Goal: Contribute content: Add original content to the website for others to see

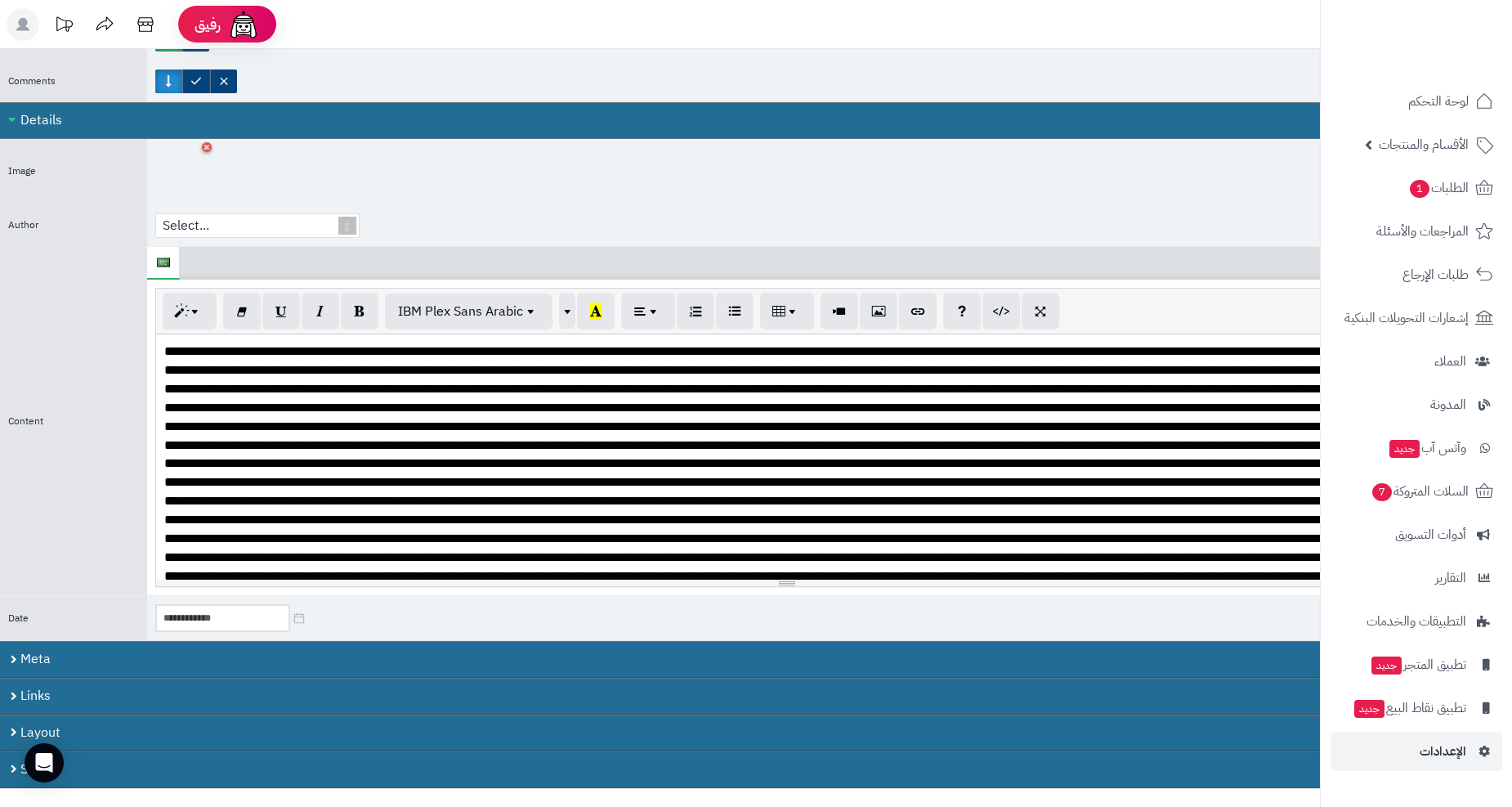
scroll to position [726, 0]
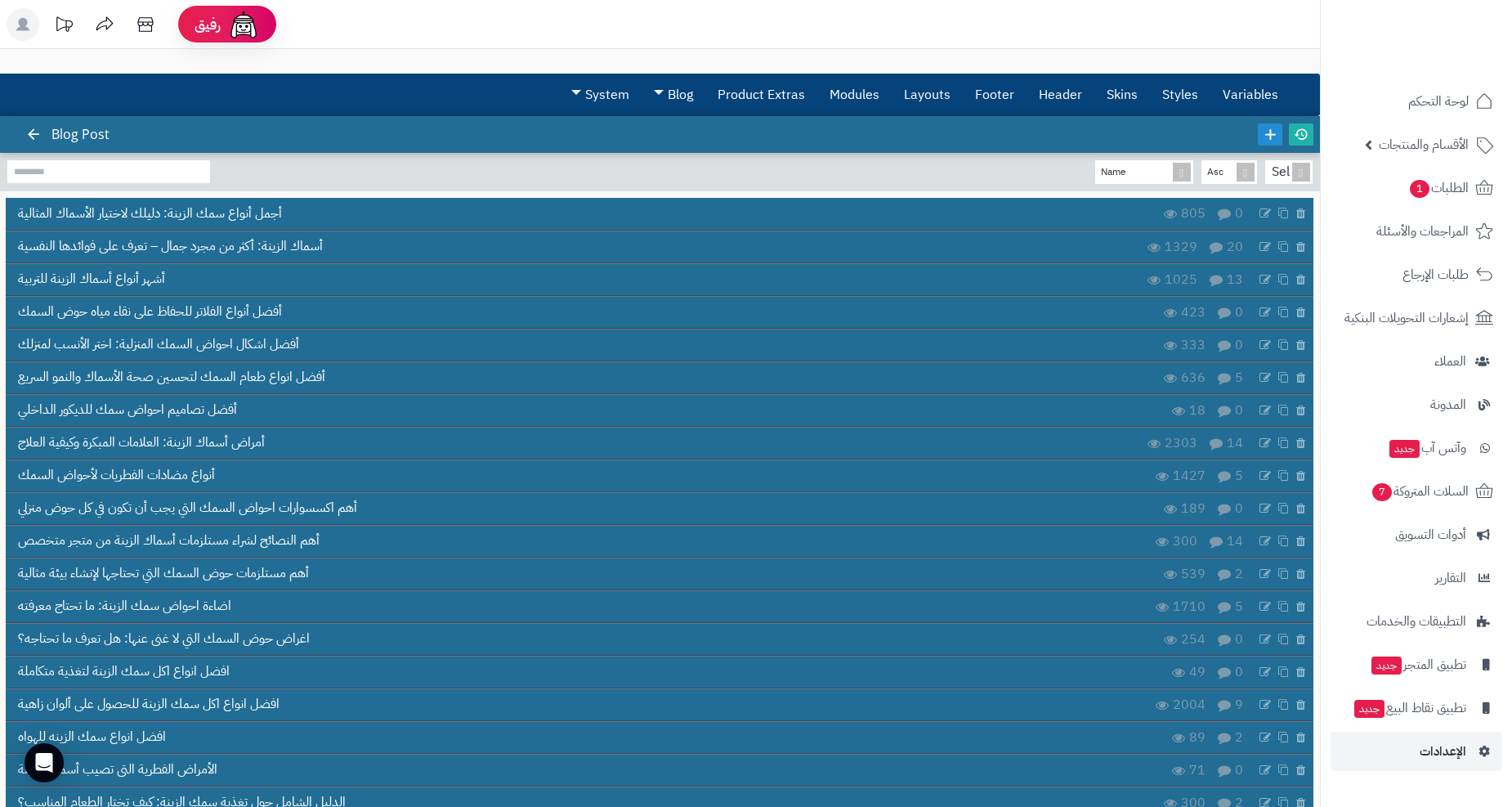
scroll to position [1237, 0]
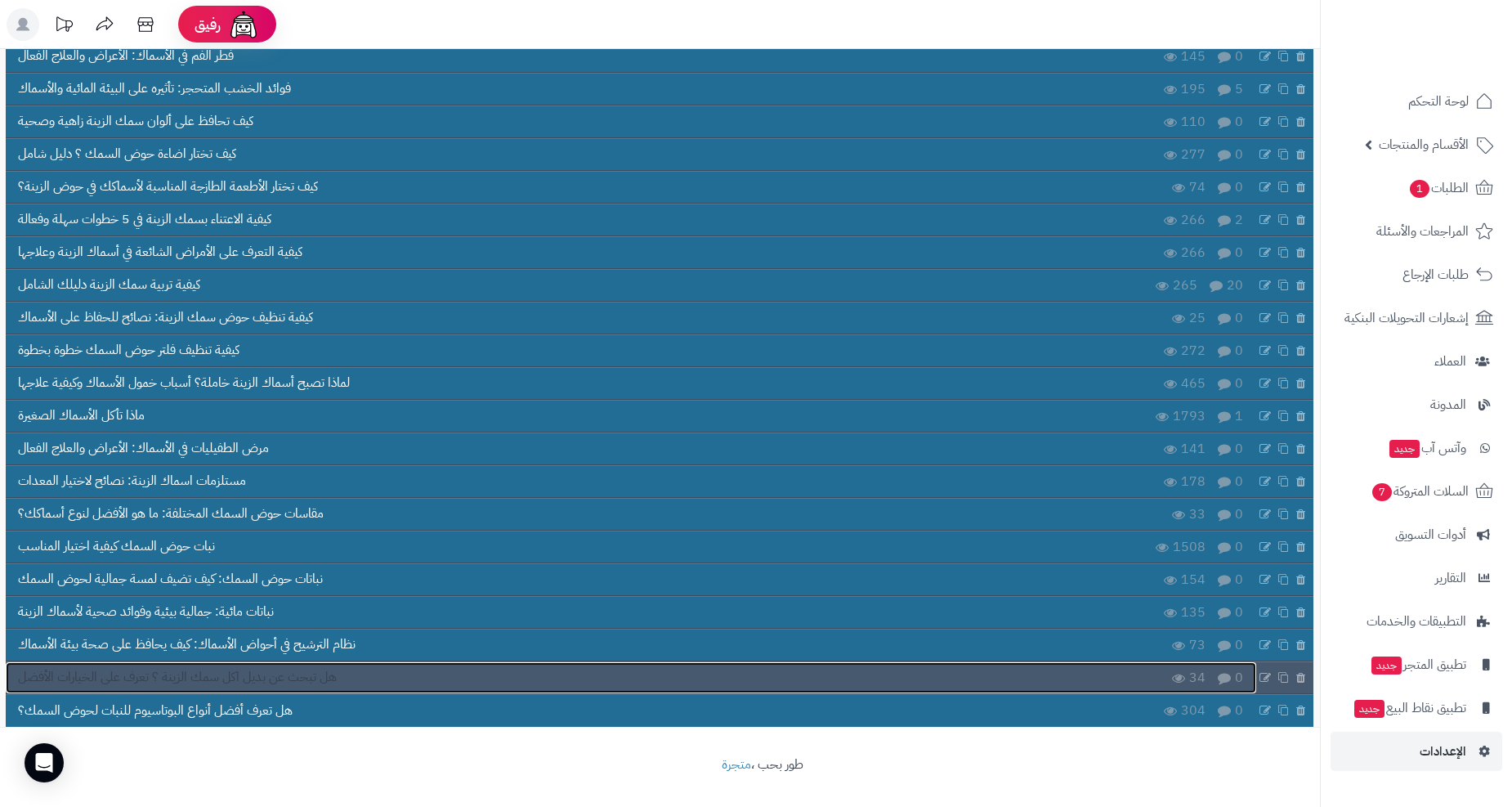
click at [175, 674] on span "هل تبحث عن بديل اكل سمك الزينة ؟ تعرف على الخيارات الأفضل" at bounding box center [177, 677] width 319 height 19
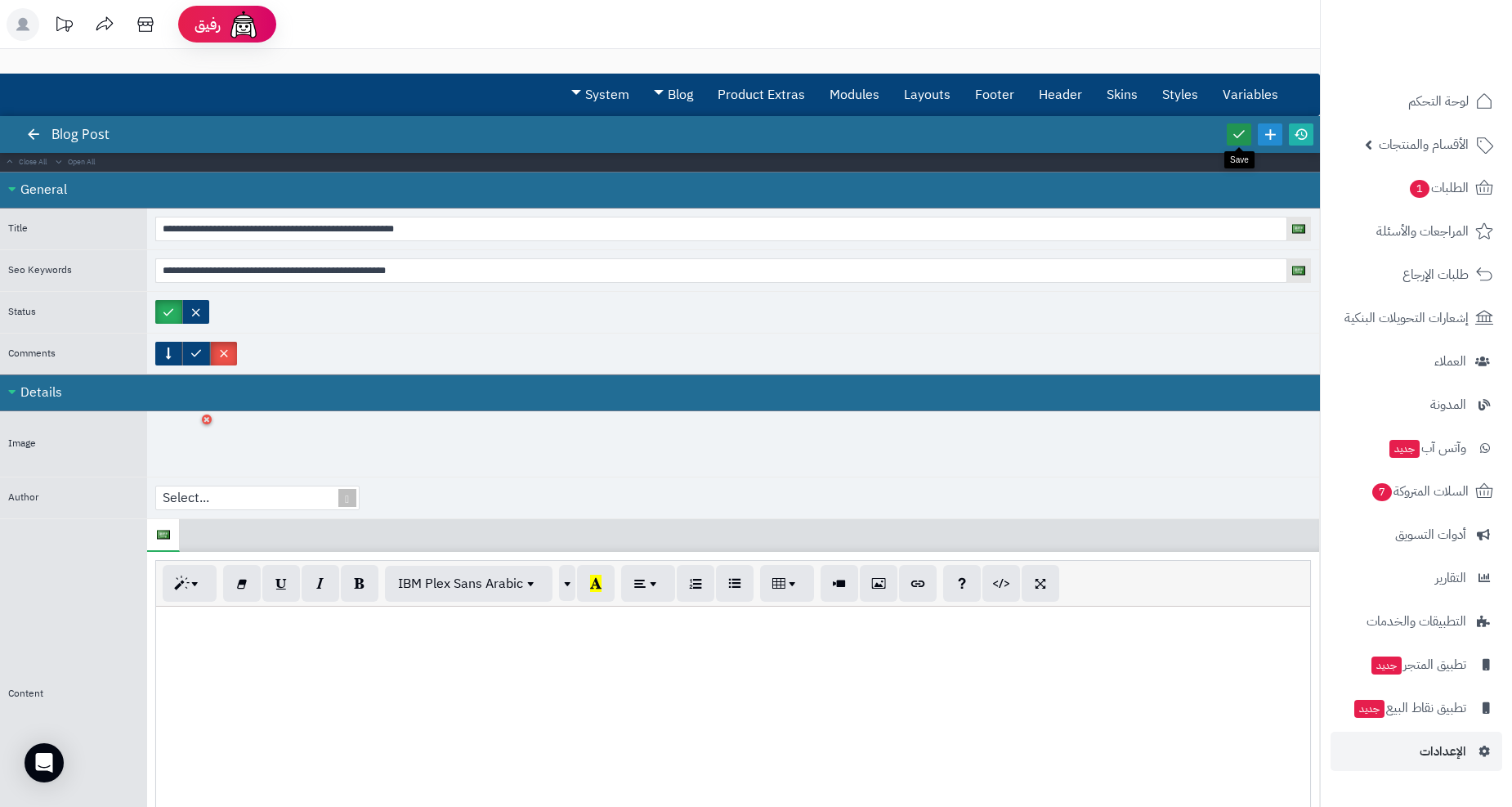
click at [1236, 129] on icon at bounding box center [1239, 134] width 15 height 15
click at [1442, 389] on link "المدونة" at bounding box center [1416, 404] width 171 height 39
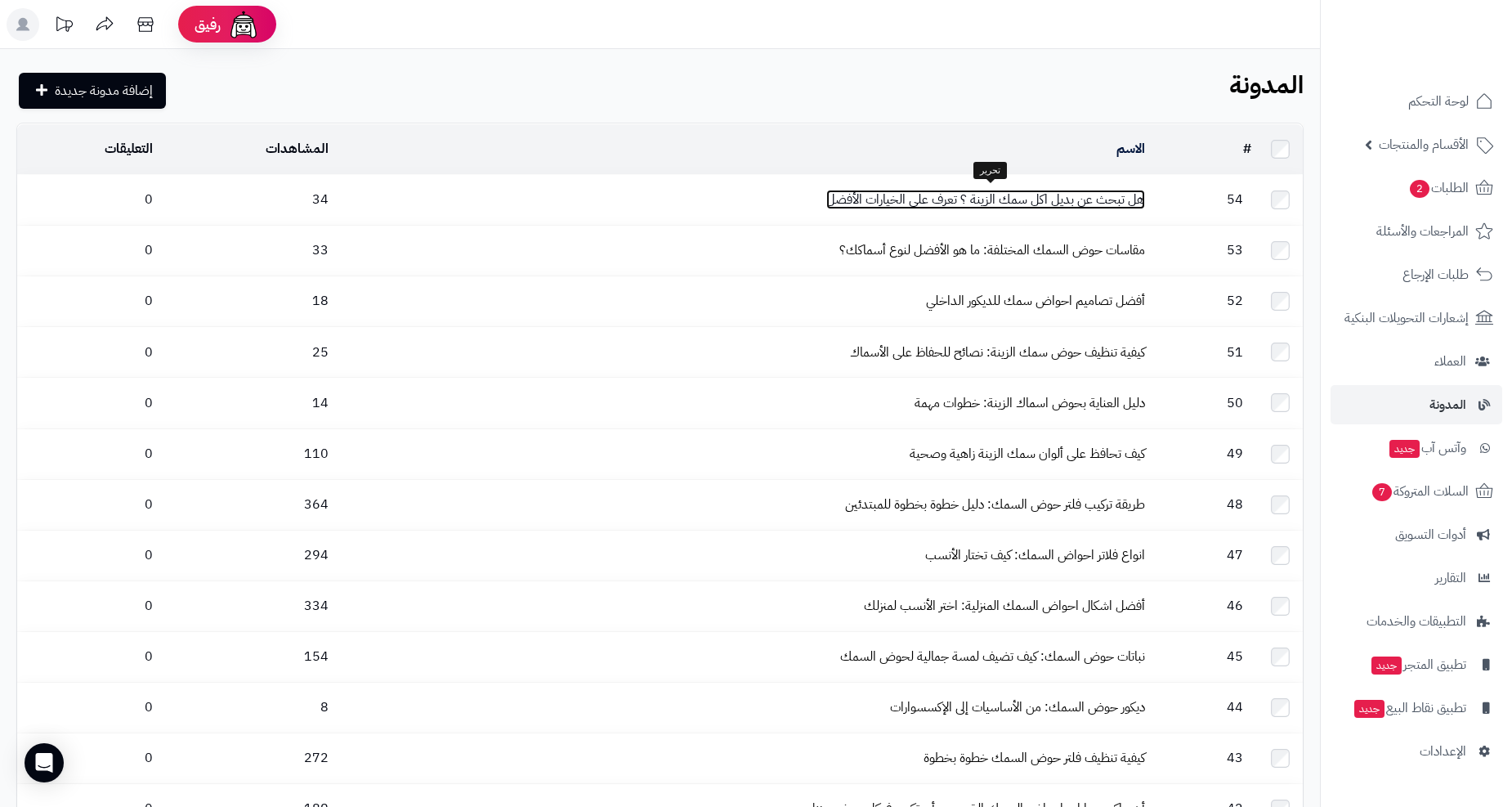
click at [1057, 199] on link "هل تبحث عن بديل اكل سمك الزينة ؟ تعرف على الخيارات الأفضل" at bounding box center [985, 199] width 319 height 20
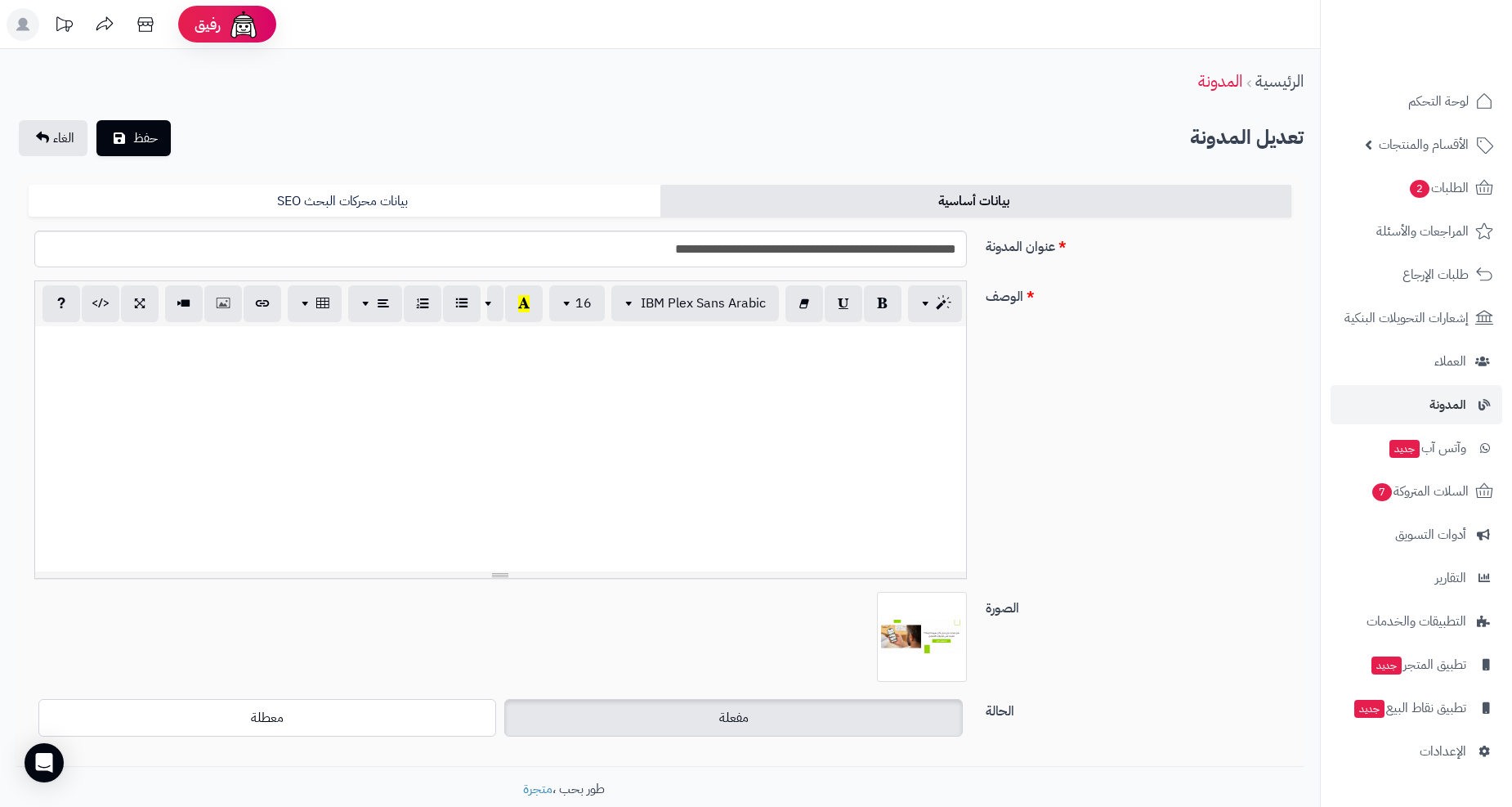
click at [872, 369] on div at bounding box center [501, 449] width 931 height 245
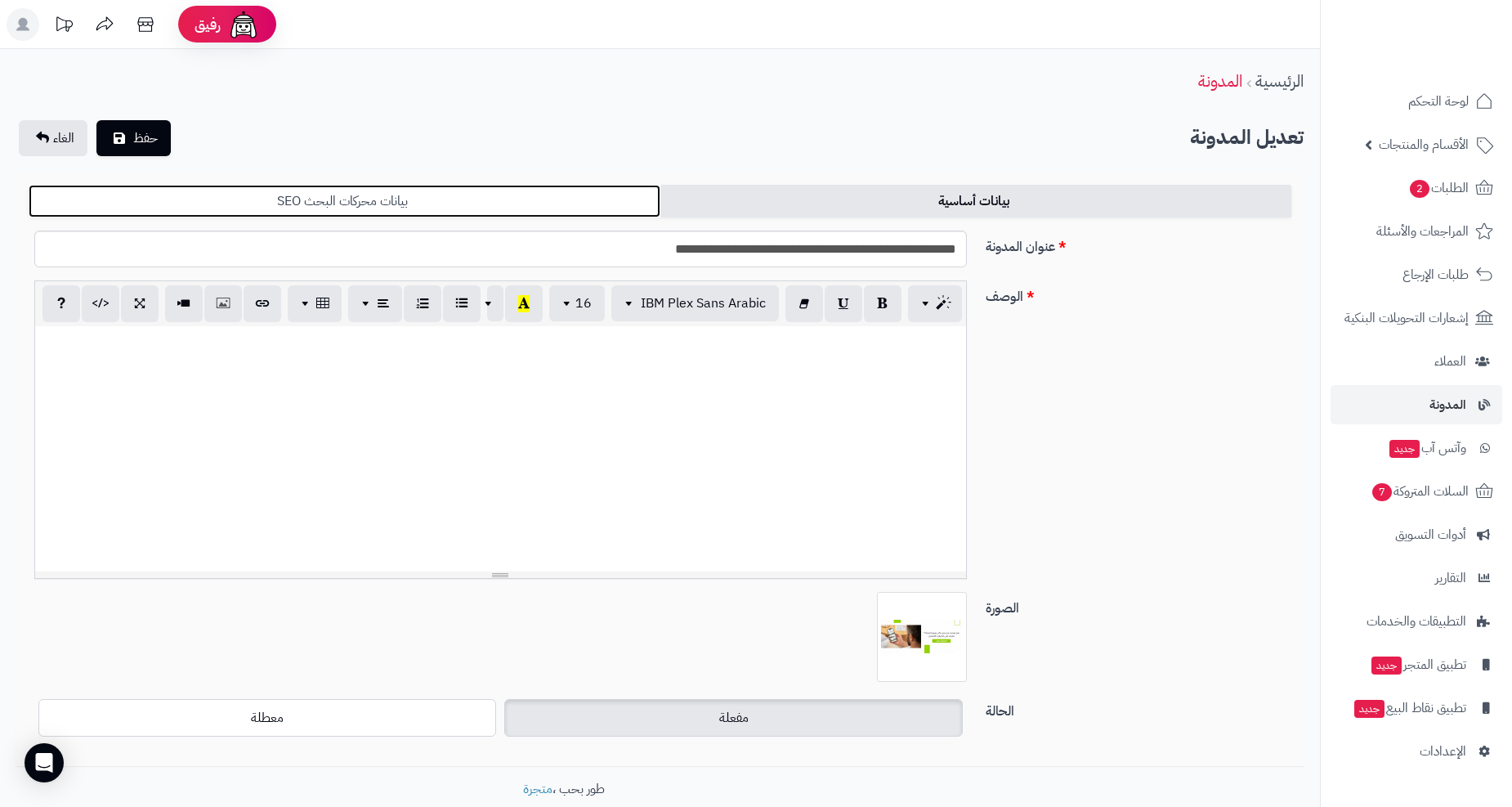
click at [388, 202] on link "بيانات محركات البحث SEO" at bounding box center [344, 201] width 632 height 33
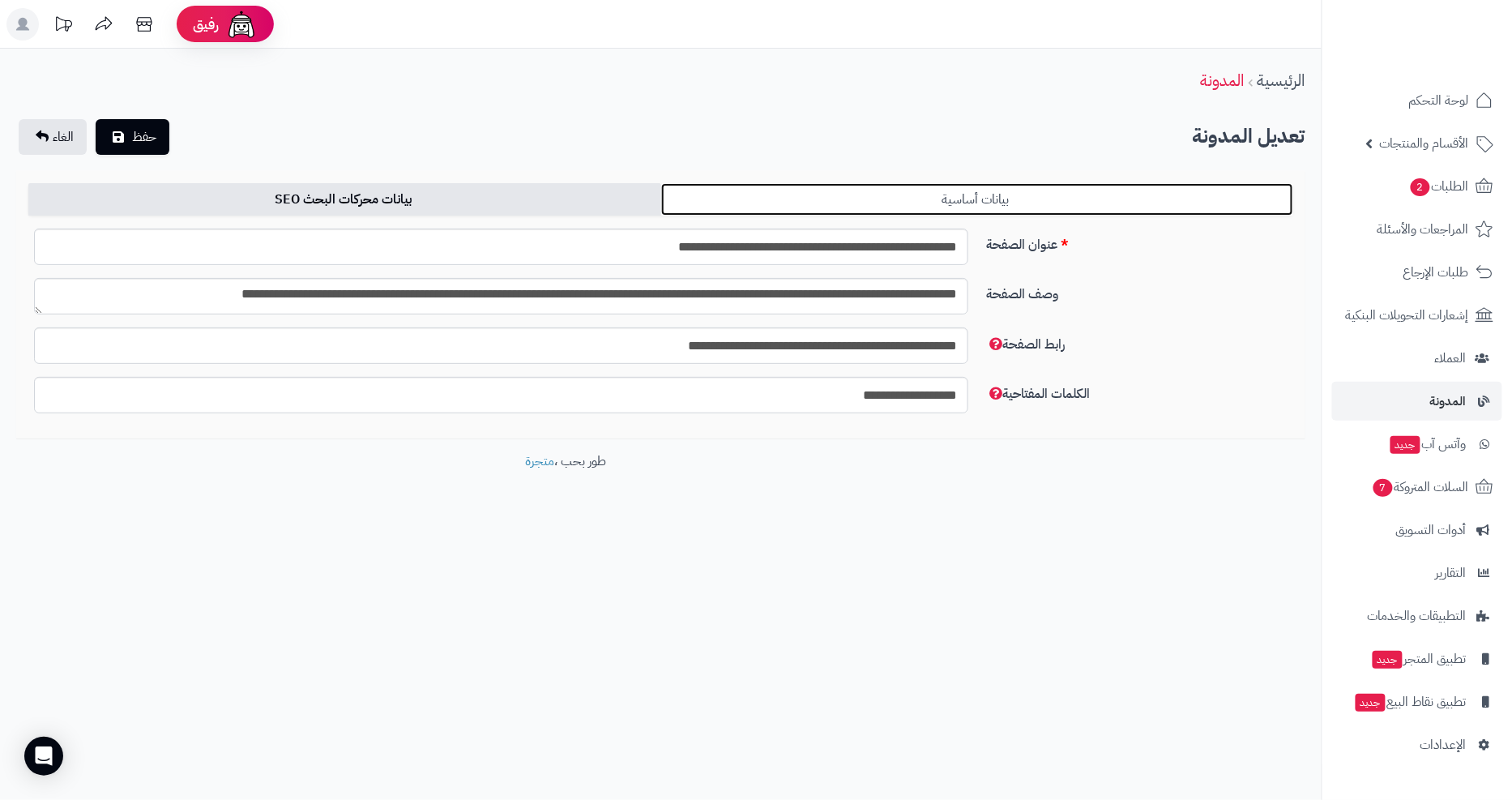
click at [896, 201] on link "بيانات أساسية" at bounding box center [977, 199] width 633 height 33
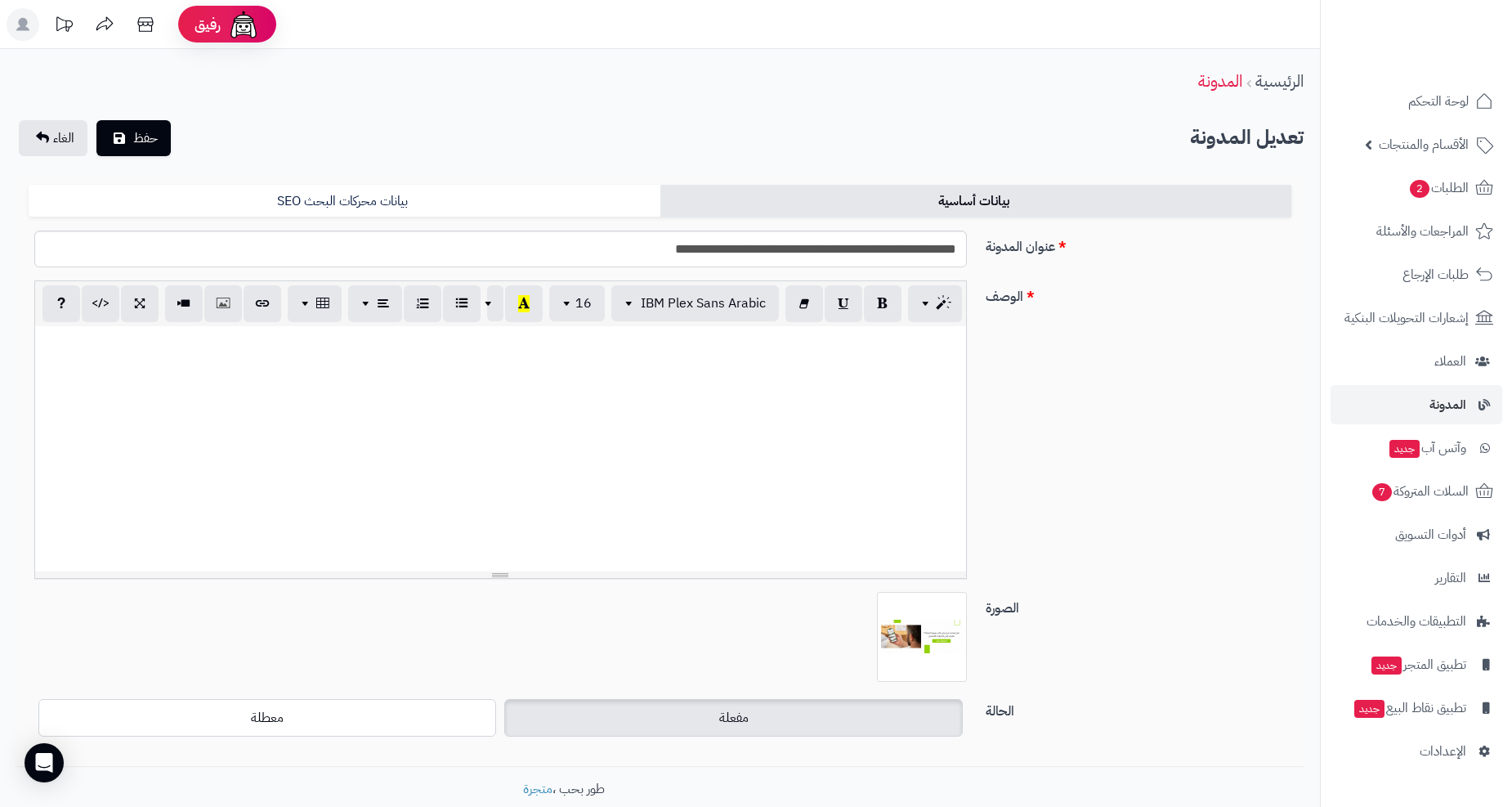
click at [933, 381] on div at bounding box center [501, 449] width 931 height 245
paste div
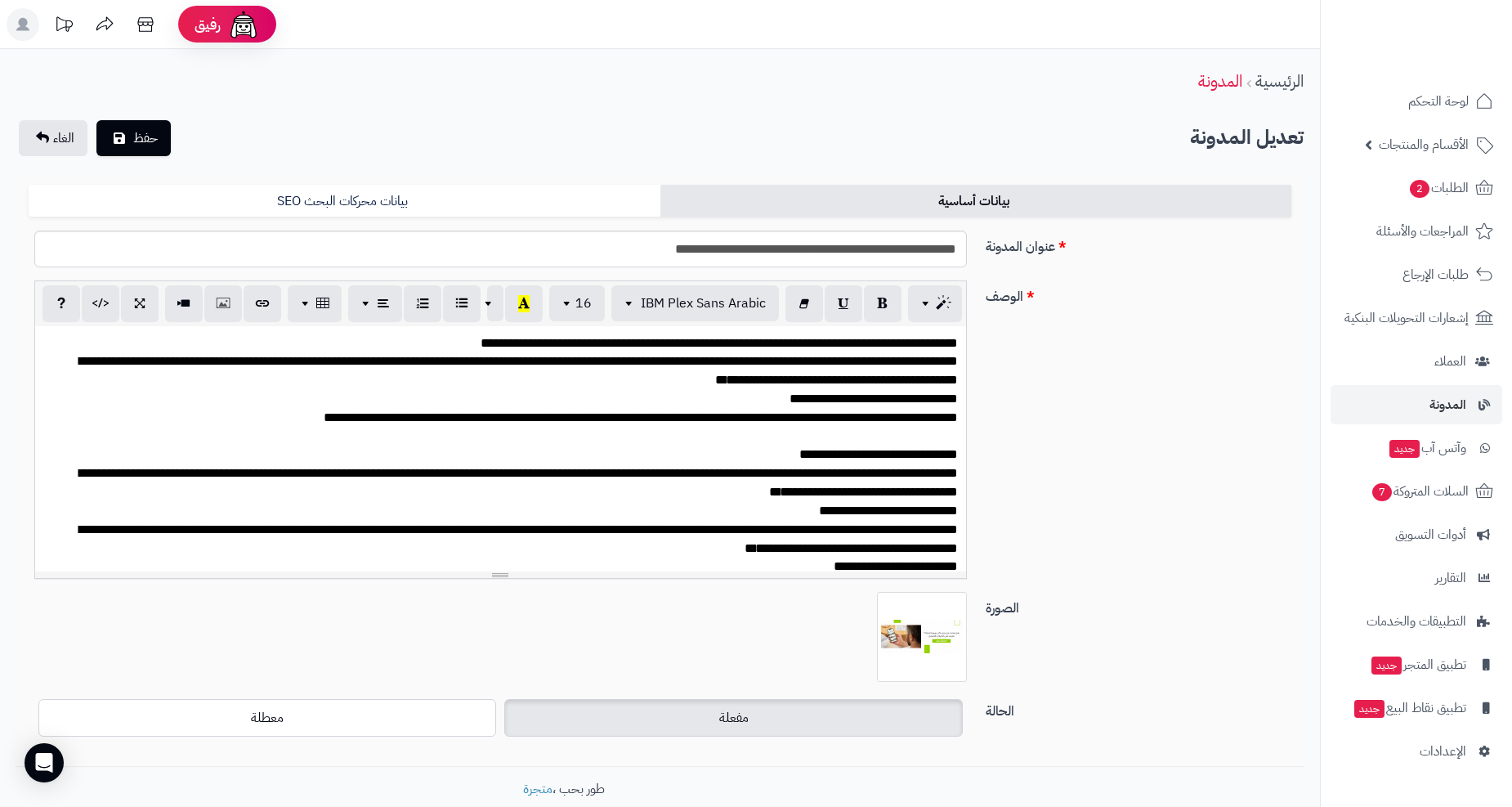
click at [801, 498] on div "**********" at bounding box center [507, 483] width 901 height 37
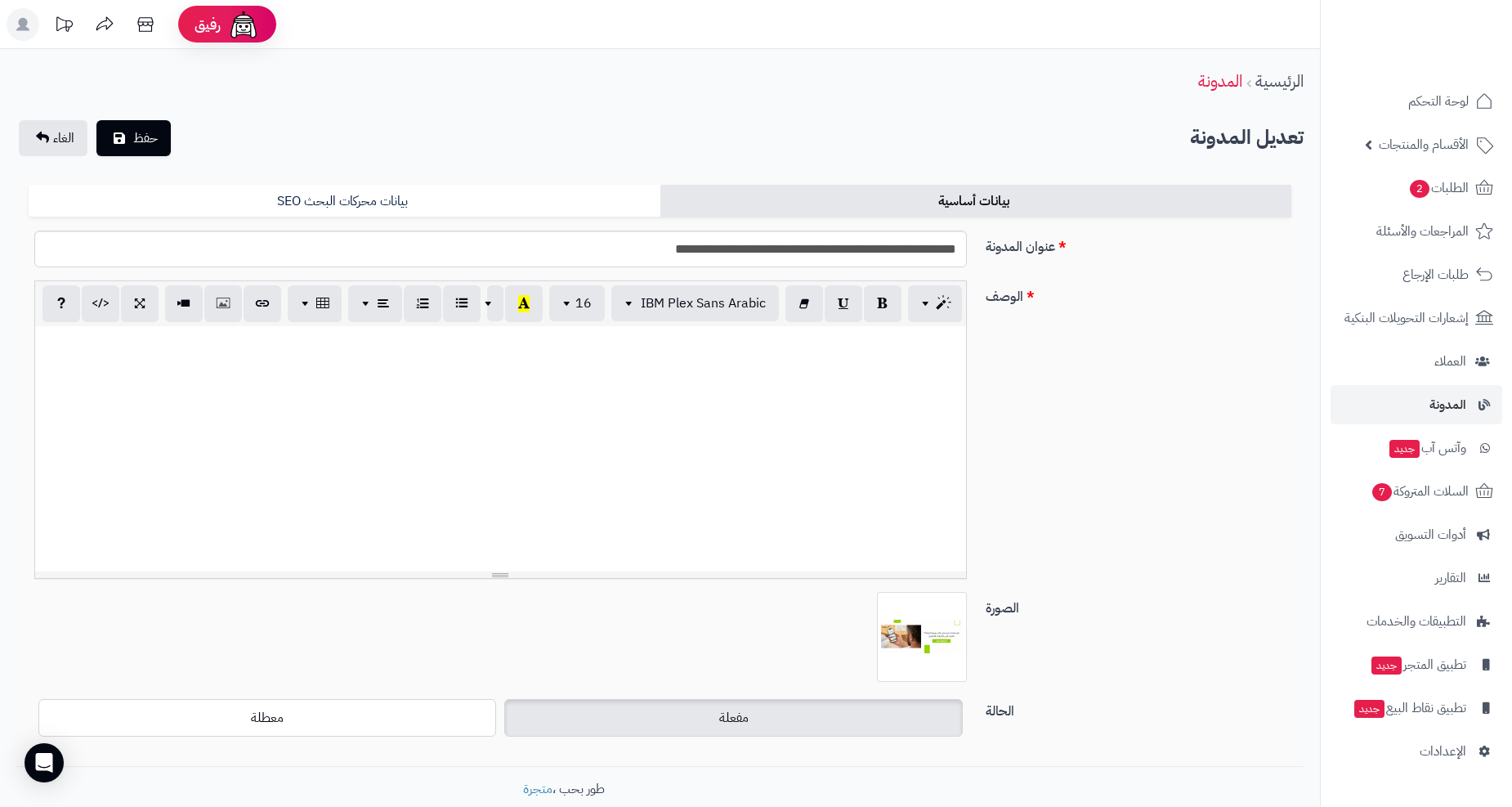
scroll to position [1410, 0]
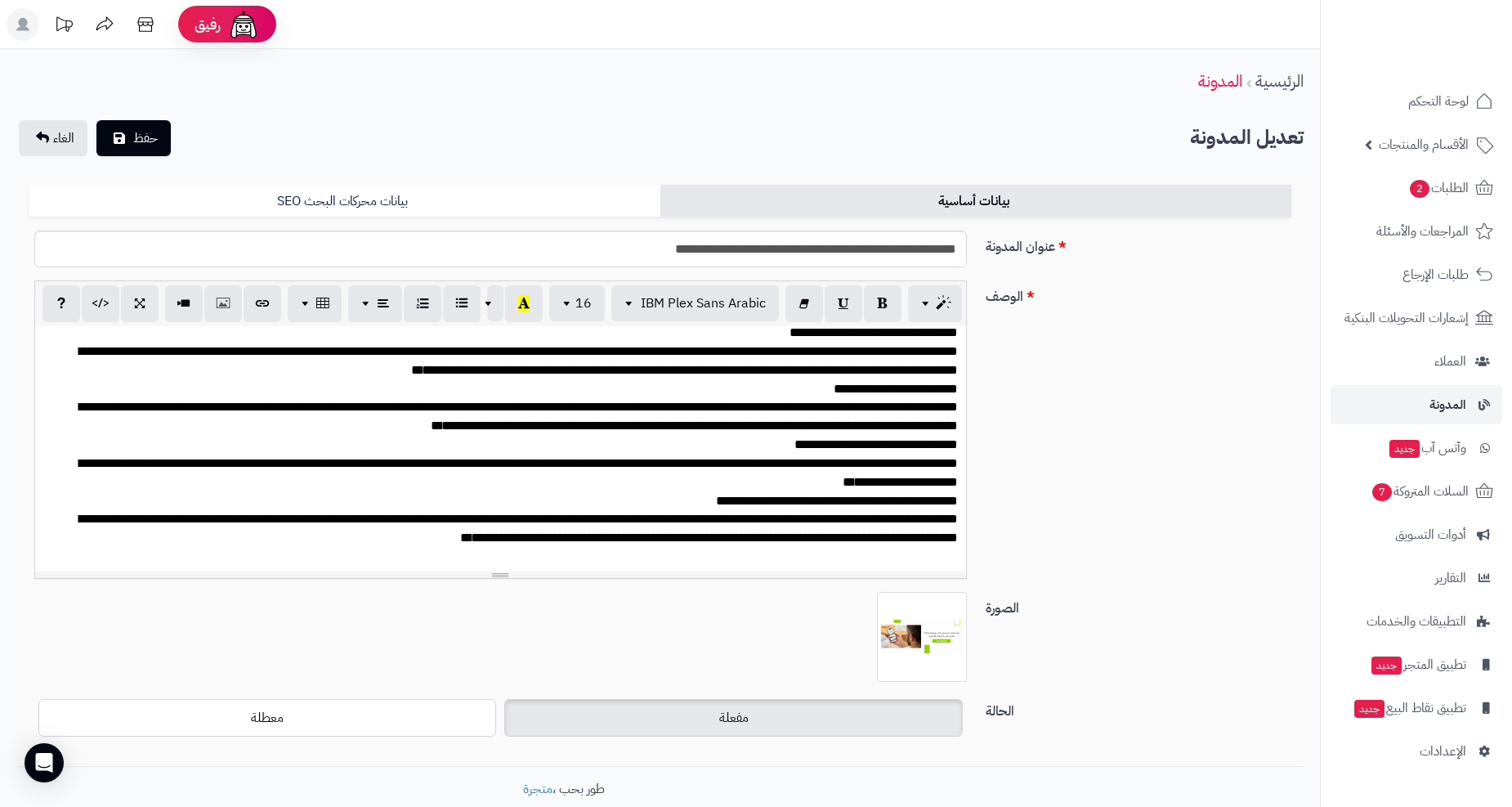
click at [589, 445] on div "**********" at bounding box center [507, 444] width 901 height 19
click at [712, 459] on div "**********" at bounding box center [507, 474] width 901 height 37
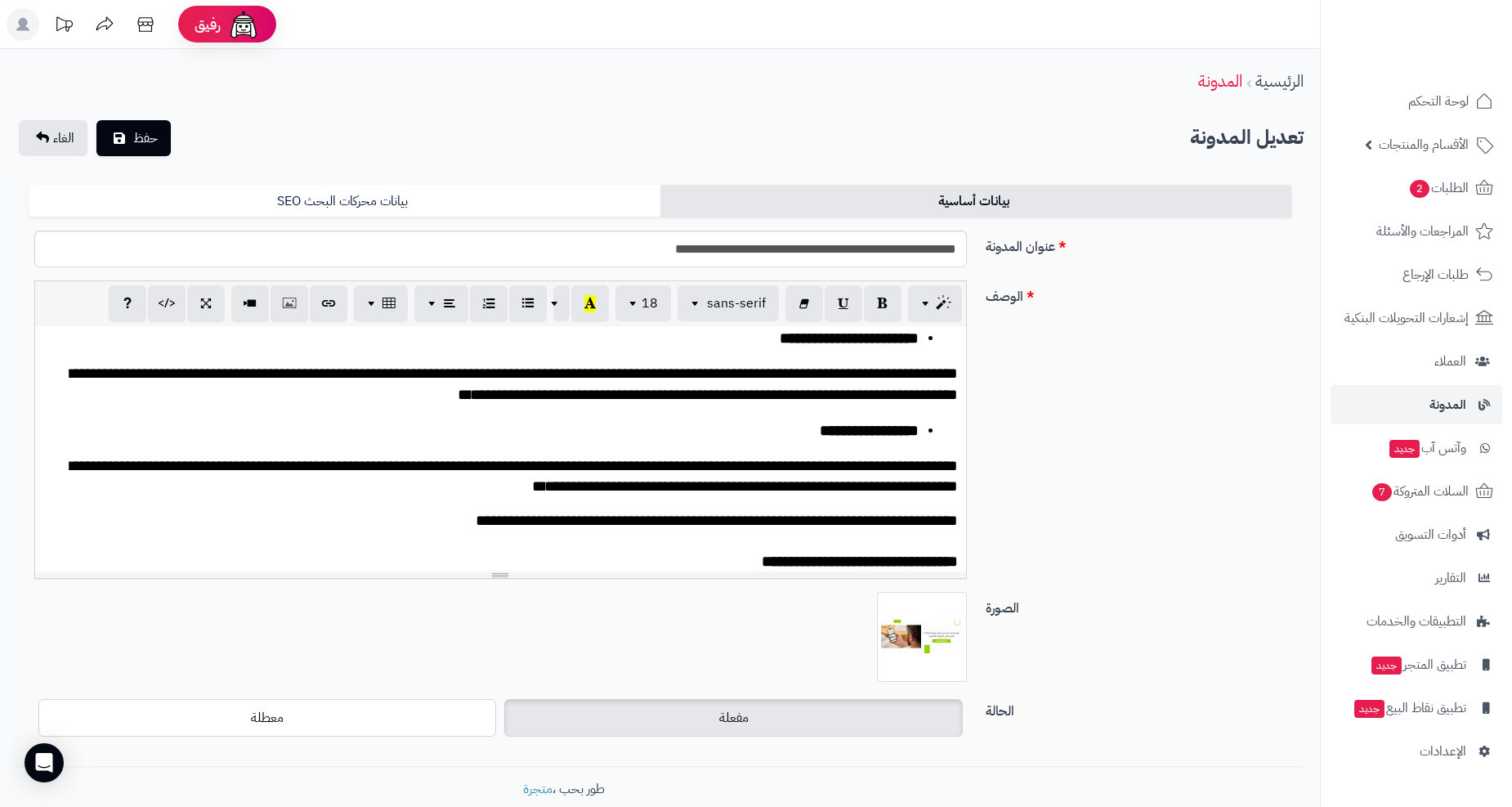
scroll to position [697, 0]
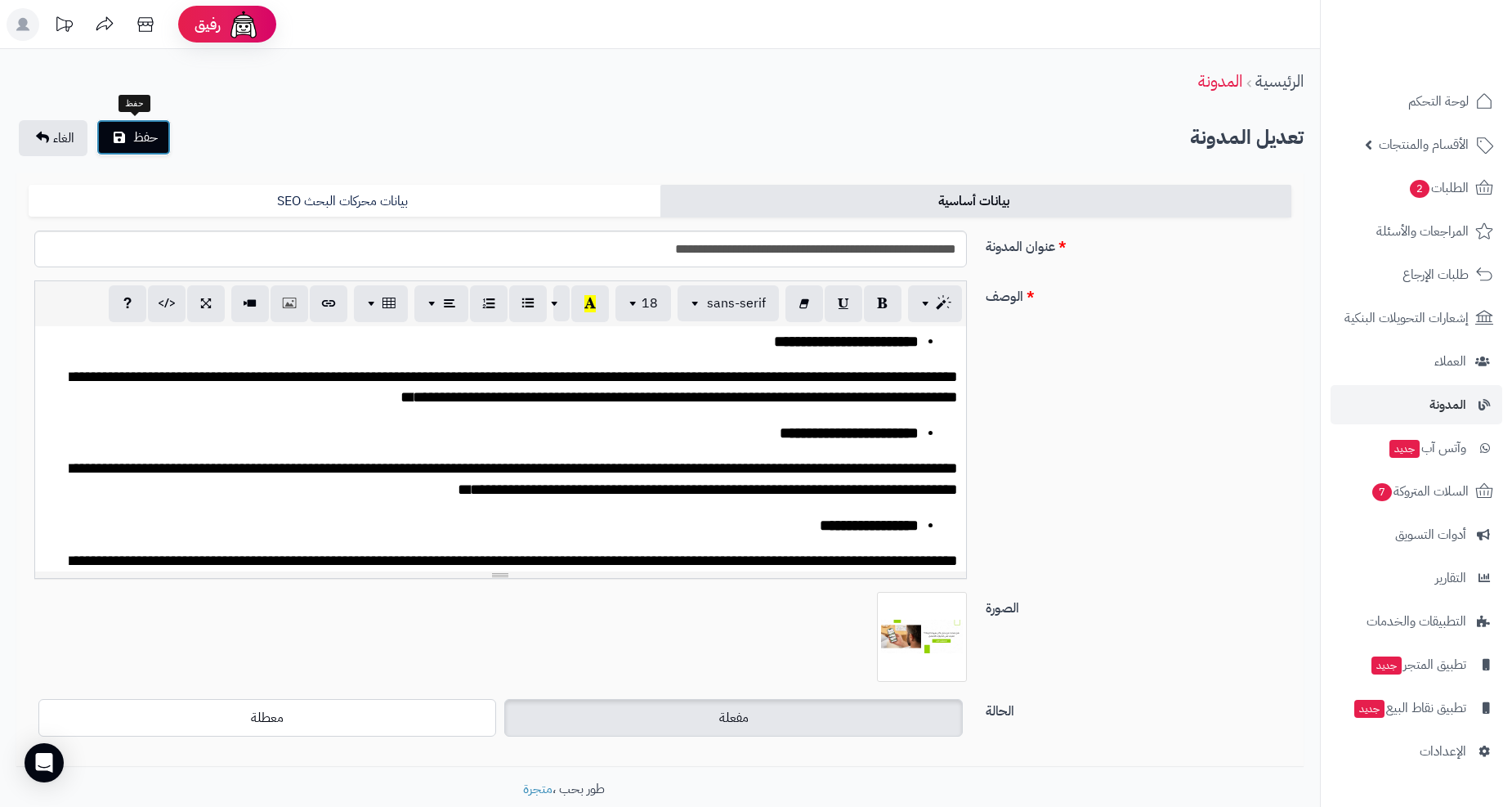
click at [143, 134] on span "حفظ" at bounding box center [146, 138] width 25 height 20
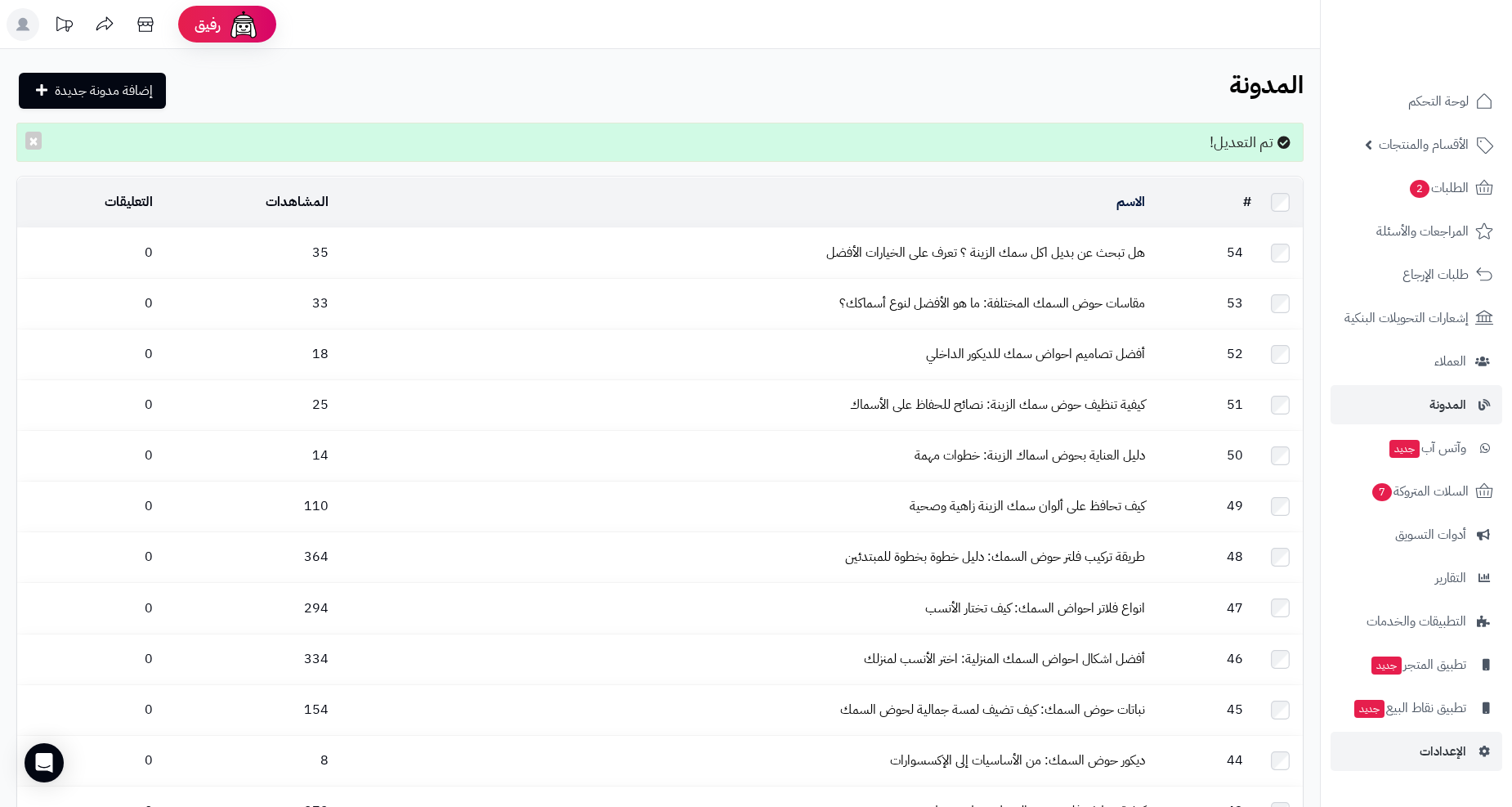
scroll to position [364, 0]
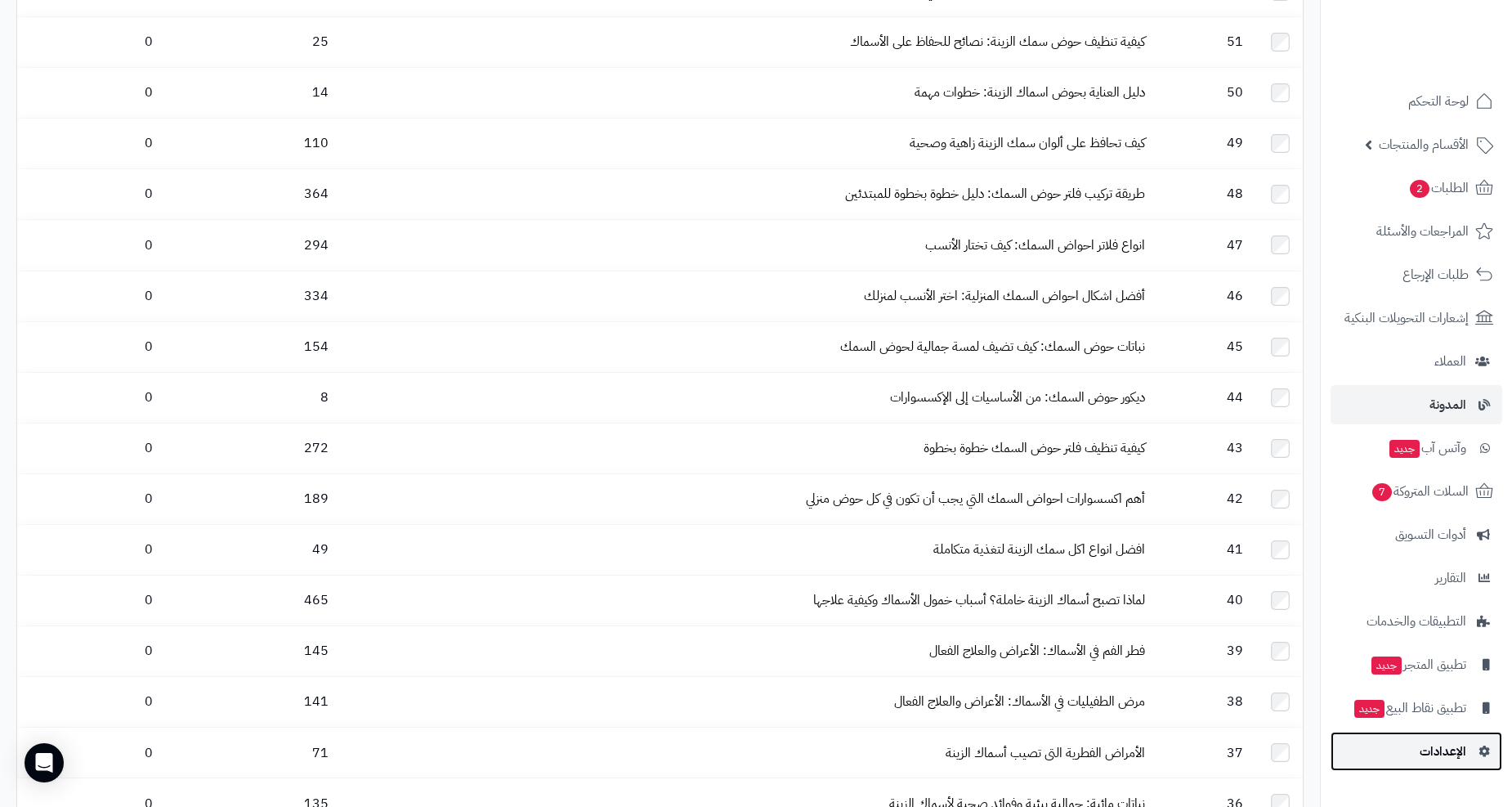
click at [1428, 754] on span "الإعدادات" at bounding box center [1443, 752] width 46 height 23
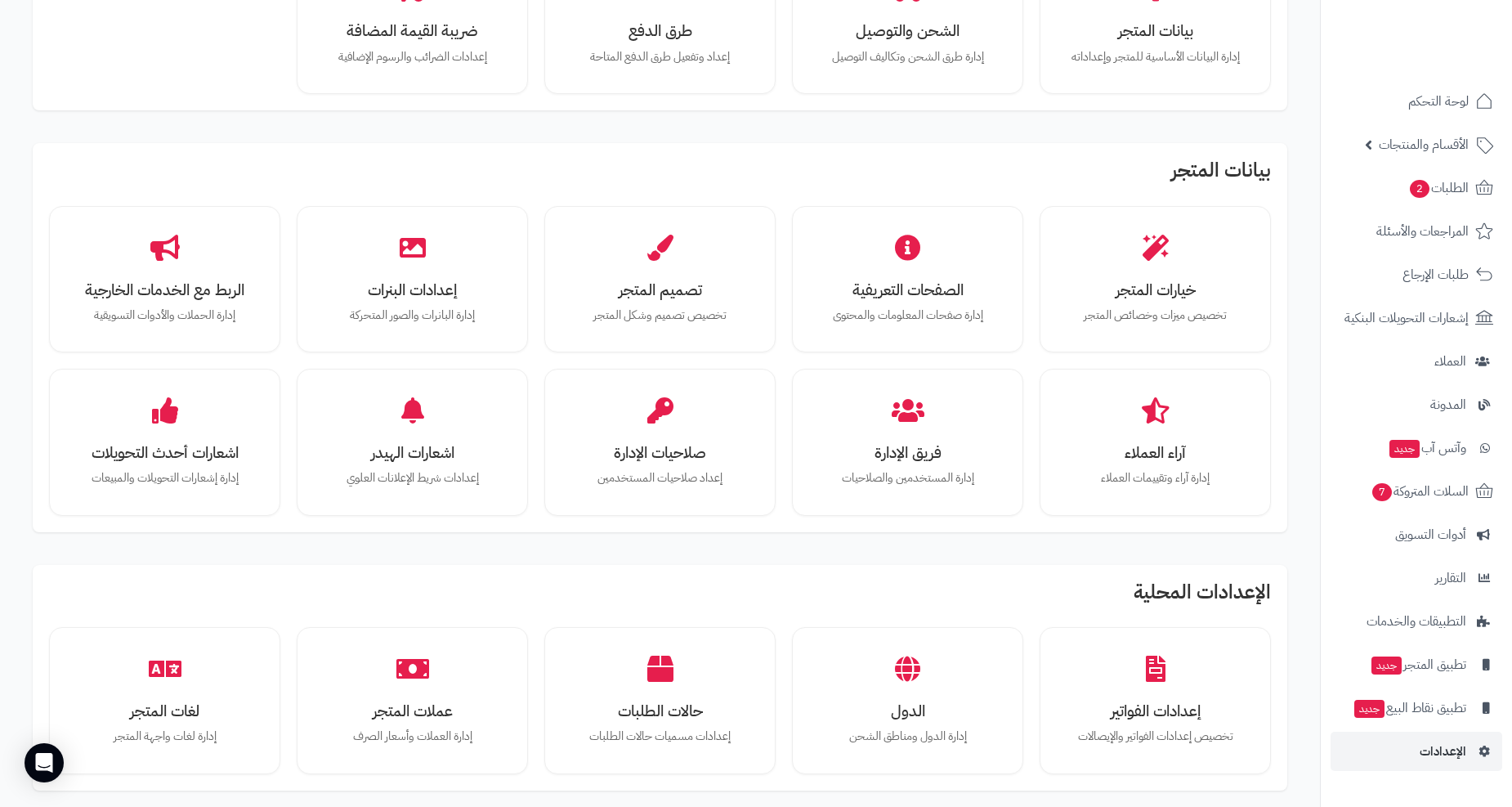
scroll to position [91, 0]
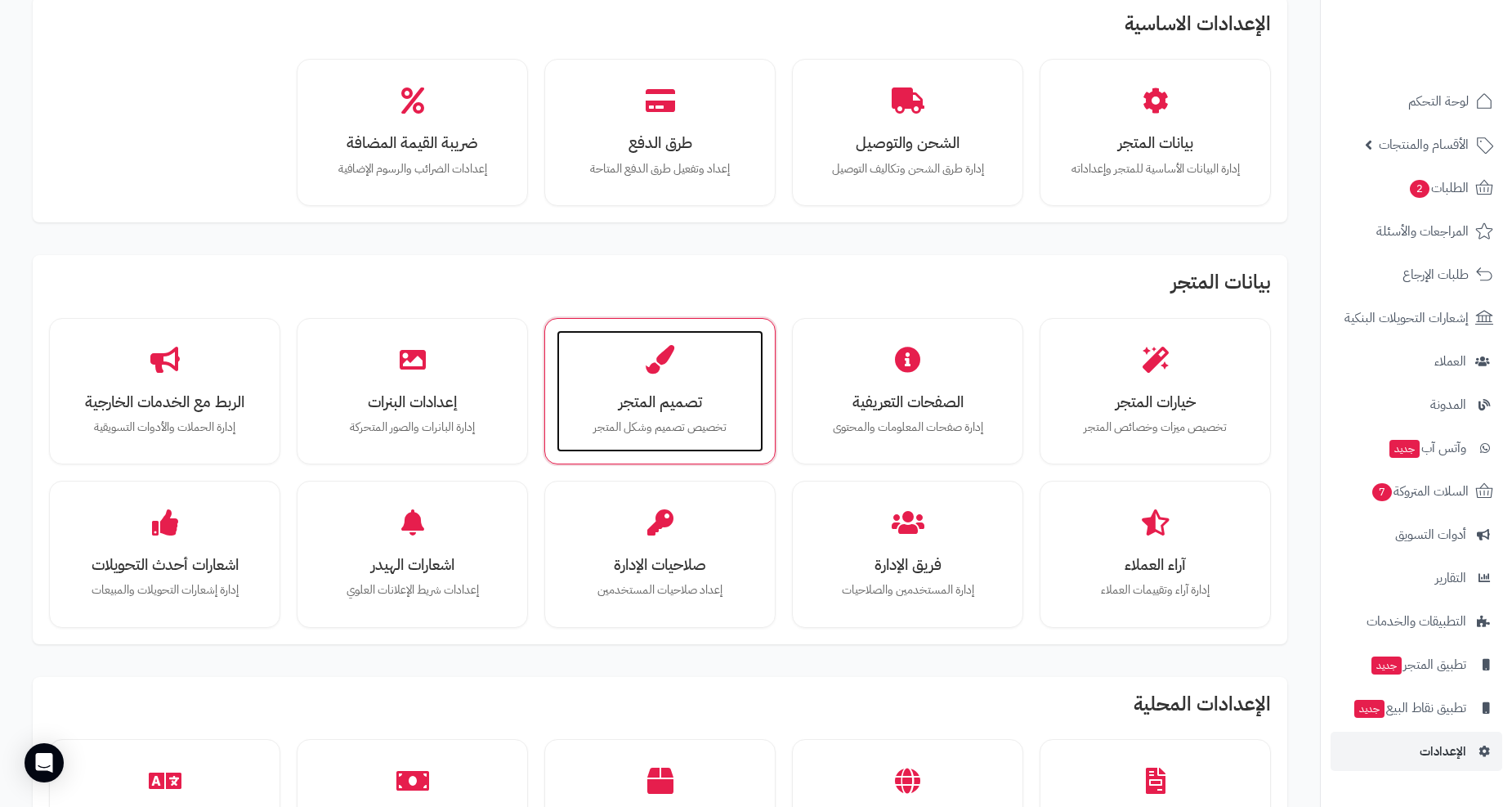
click at [651, 394] on h3 "تصميم المتجر" at bounding box center [660, 402] width 174 height 17
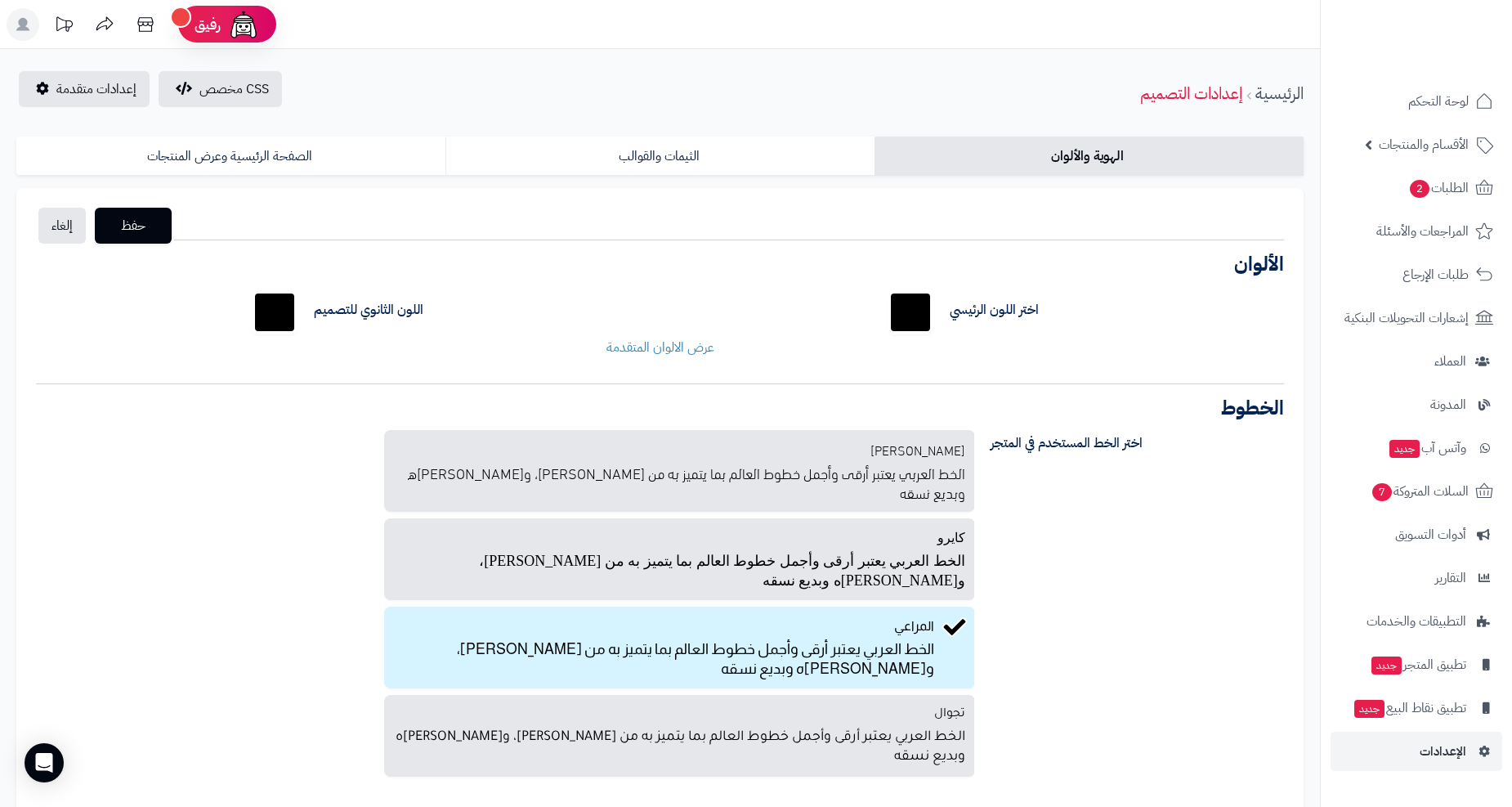
click at [1208, 554] on div "اختر الخط المستخدم في المتجر بالو عربي الخط العربي يعتبر أرقى وأجمل خطوط العالم…" at bounding box center [660, 606] width 1273 height 378
